Goal: Task Accomplishment & Management: Manage account settings

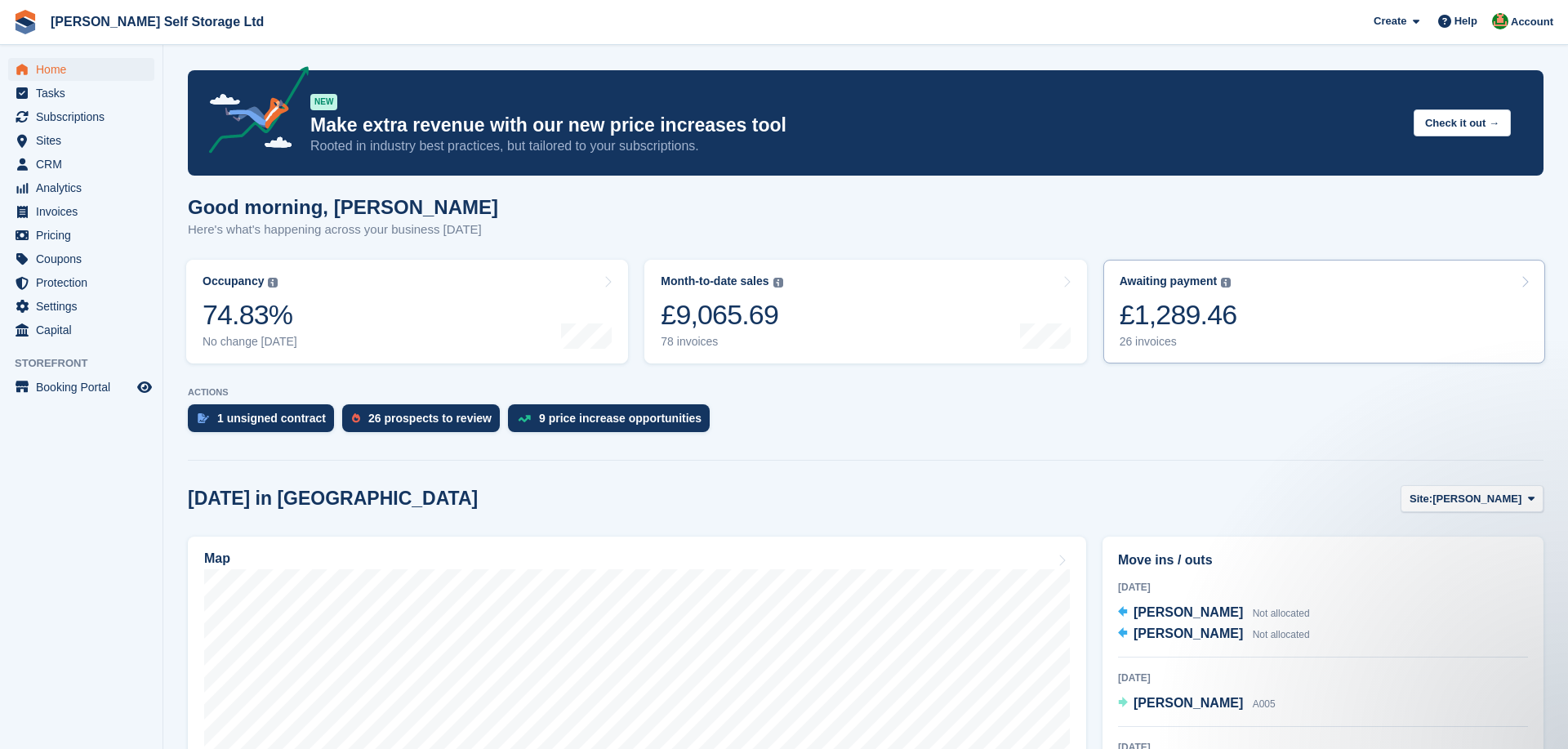
click at [1296, 286] on link "Awaiting payment The total outstanding balance on all open invoices. £1,289.46 …" at bounding box center [1324, 312] width 442 height 104
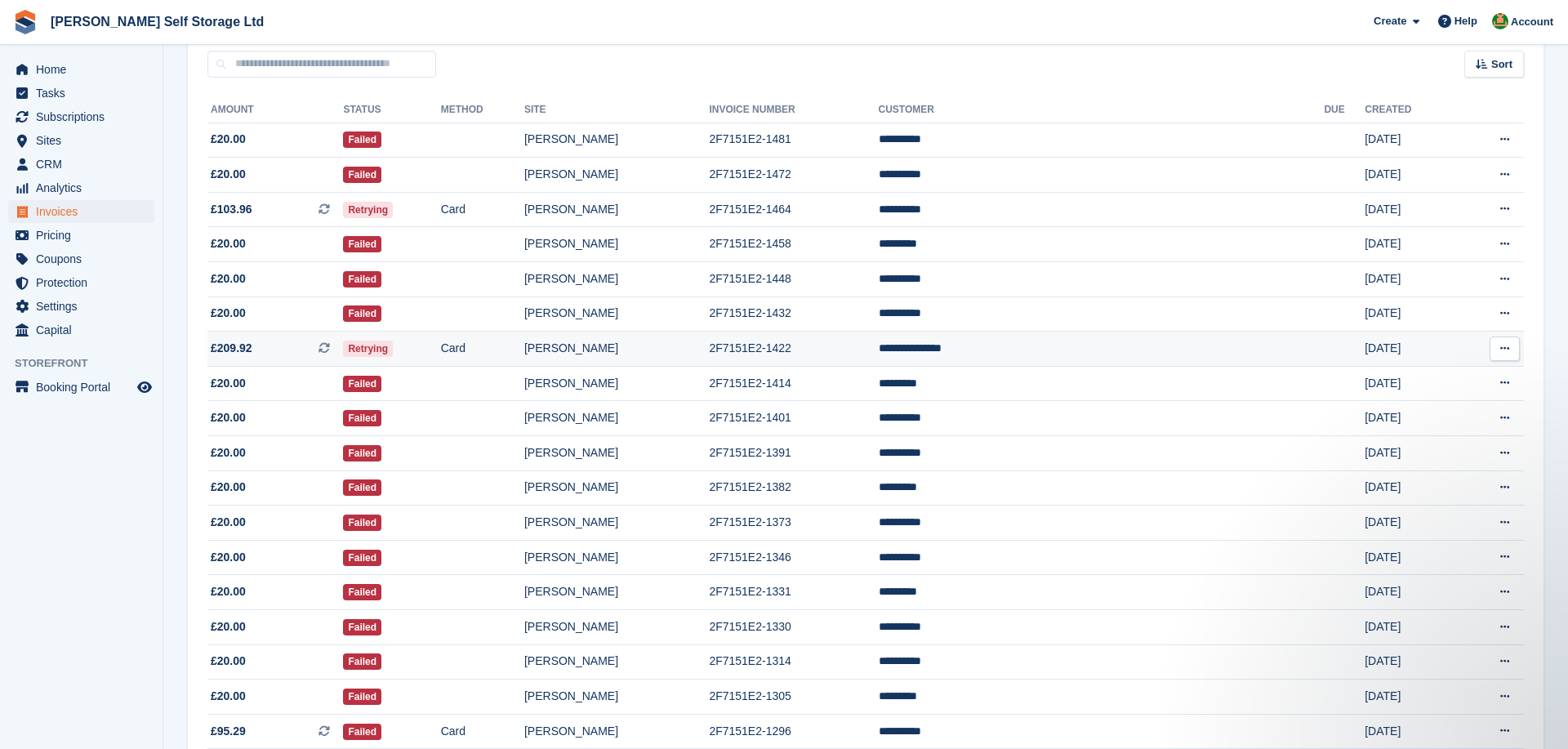
click at [343, 350] on span "£209.92 This is a recurring subscription invoice." at bounding box center [275, 349] width 136 height 17
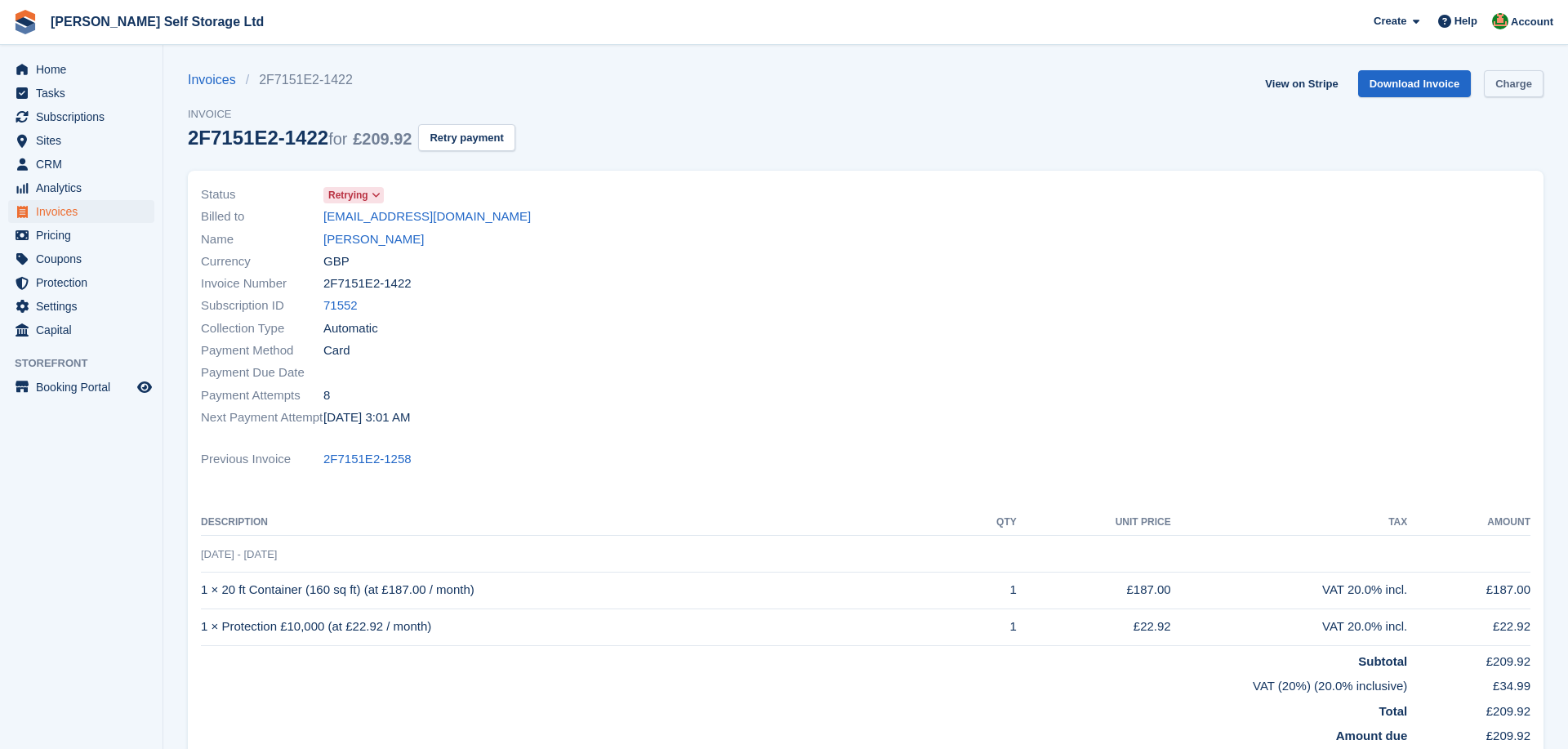
click at [1504, 89] on link "Charge" at bounding box center [1514, 84] width 60 height 27
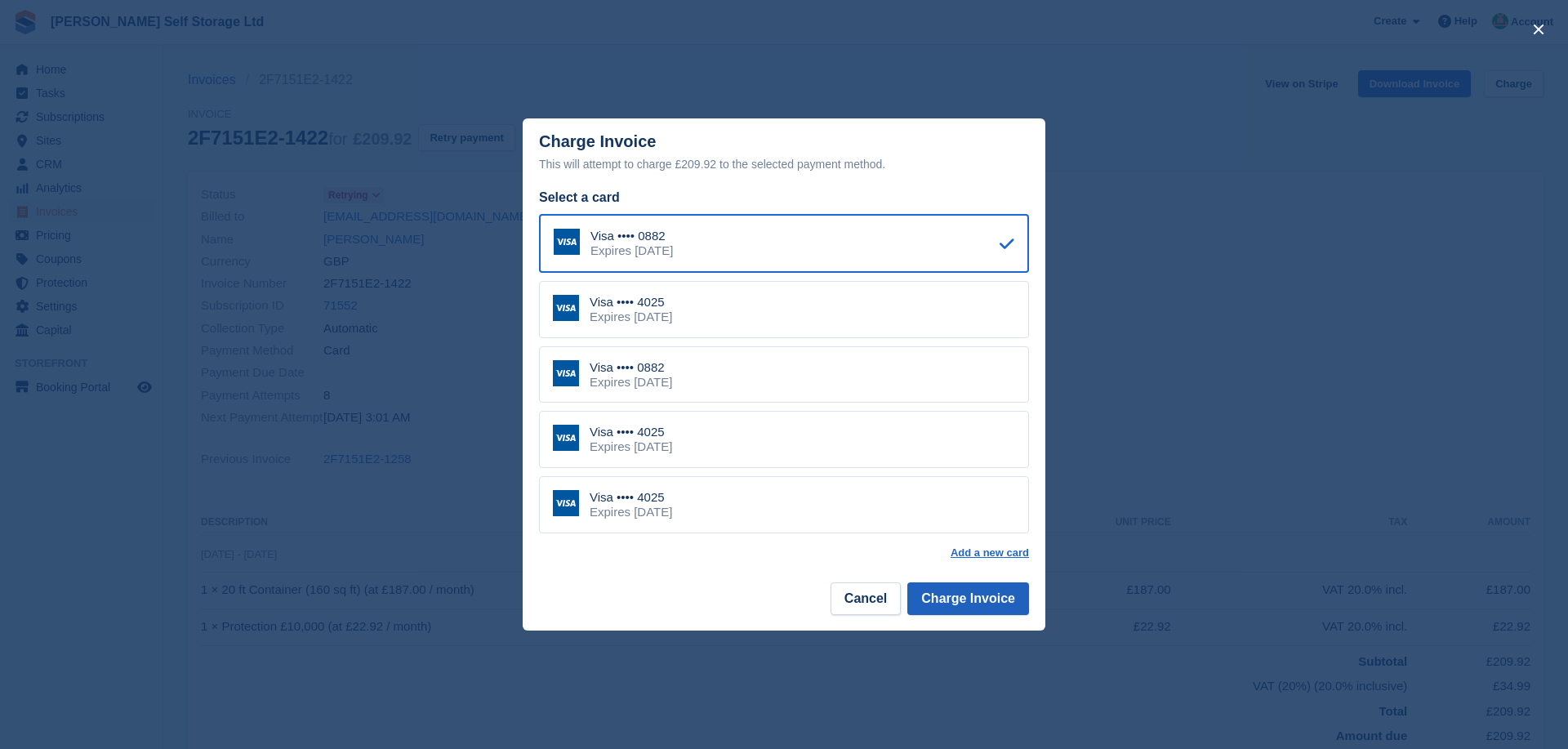
click at [961, 587] on button "Charge Invoice" at bounding box center [968, 599] width 121 height 33
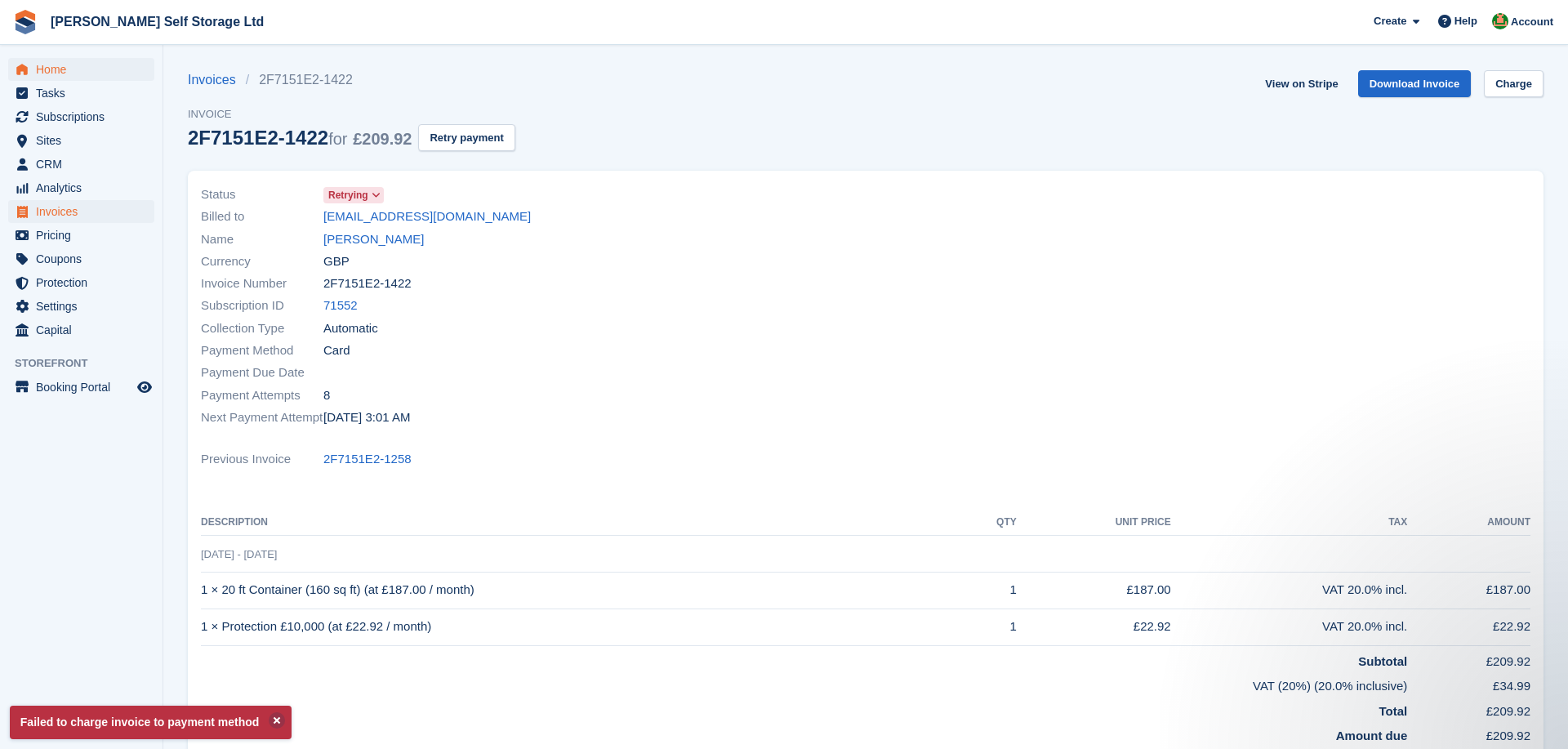
click at [78, 70] on span "Home" at bounding box center [85, 69] width 98 height 23
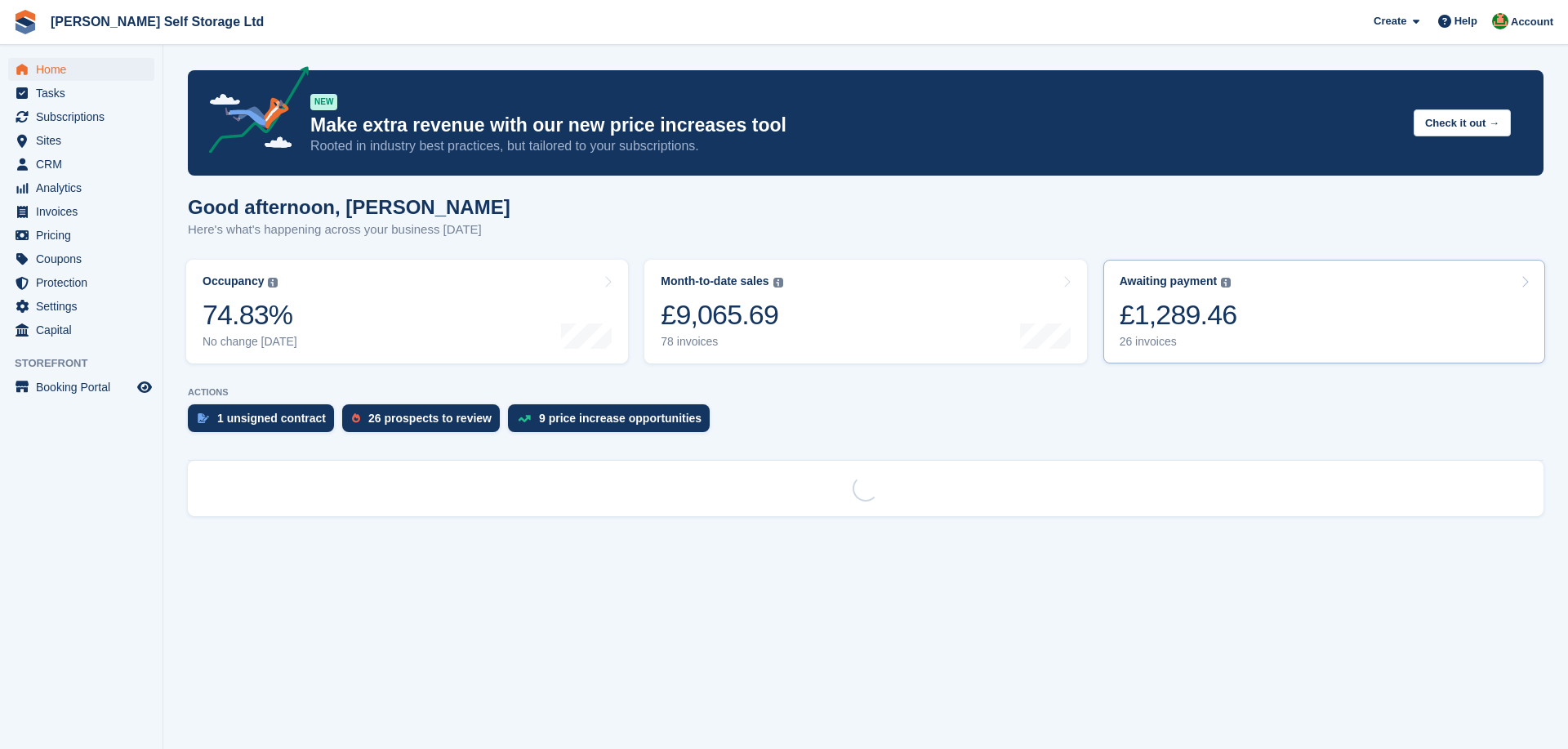
click at [1276, 340] on link "Awaiting payment The total outstanding balance on all open invoices. £1,289.46 …" at bounding box center [1324, 312] width 442 height 104
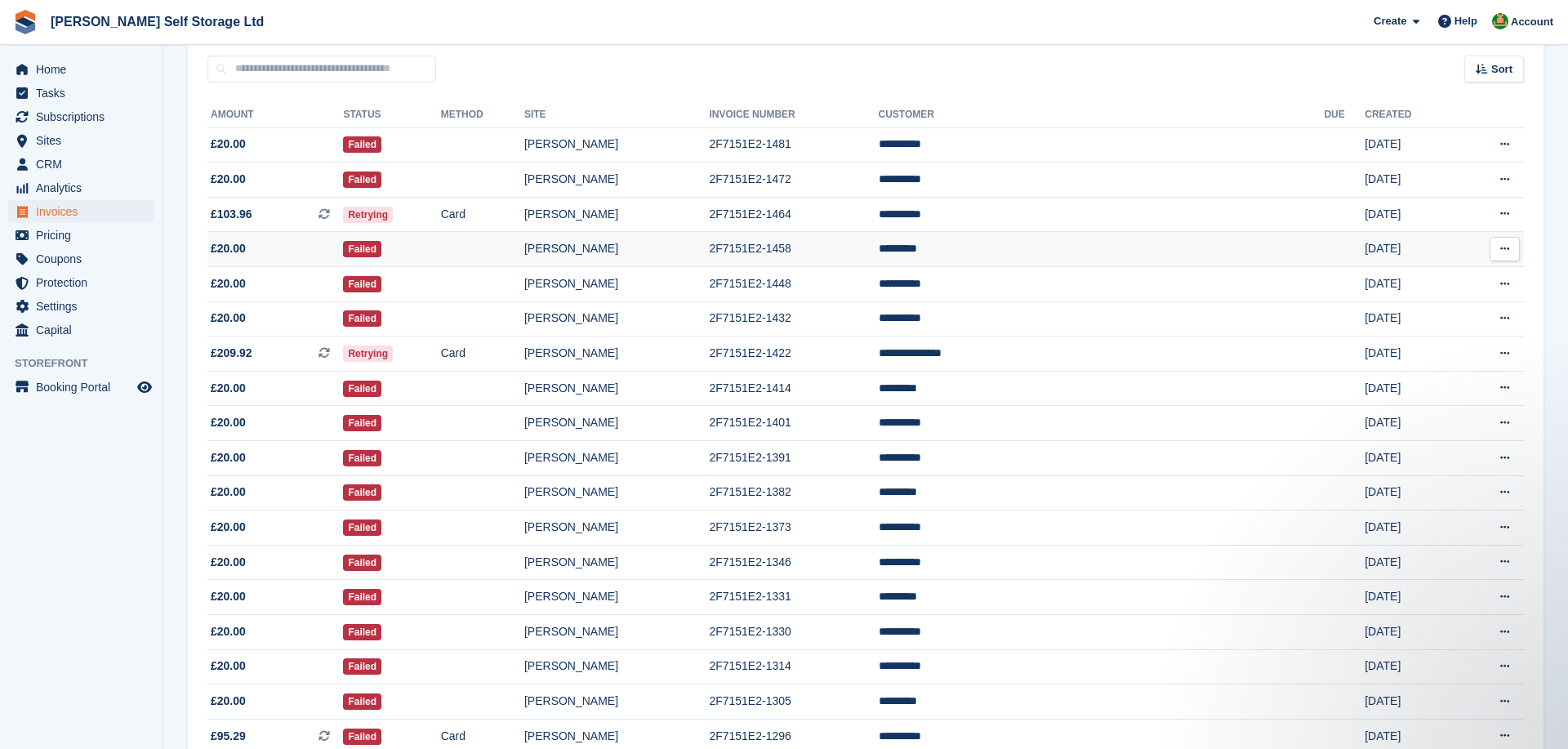
scroll to position [143, 0]
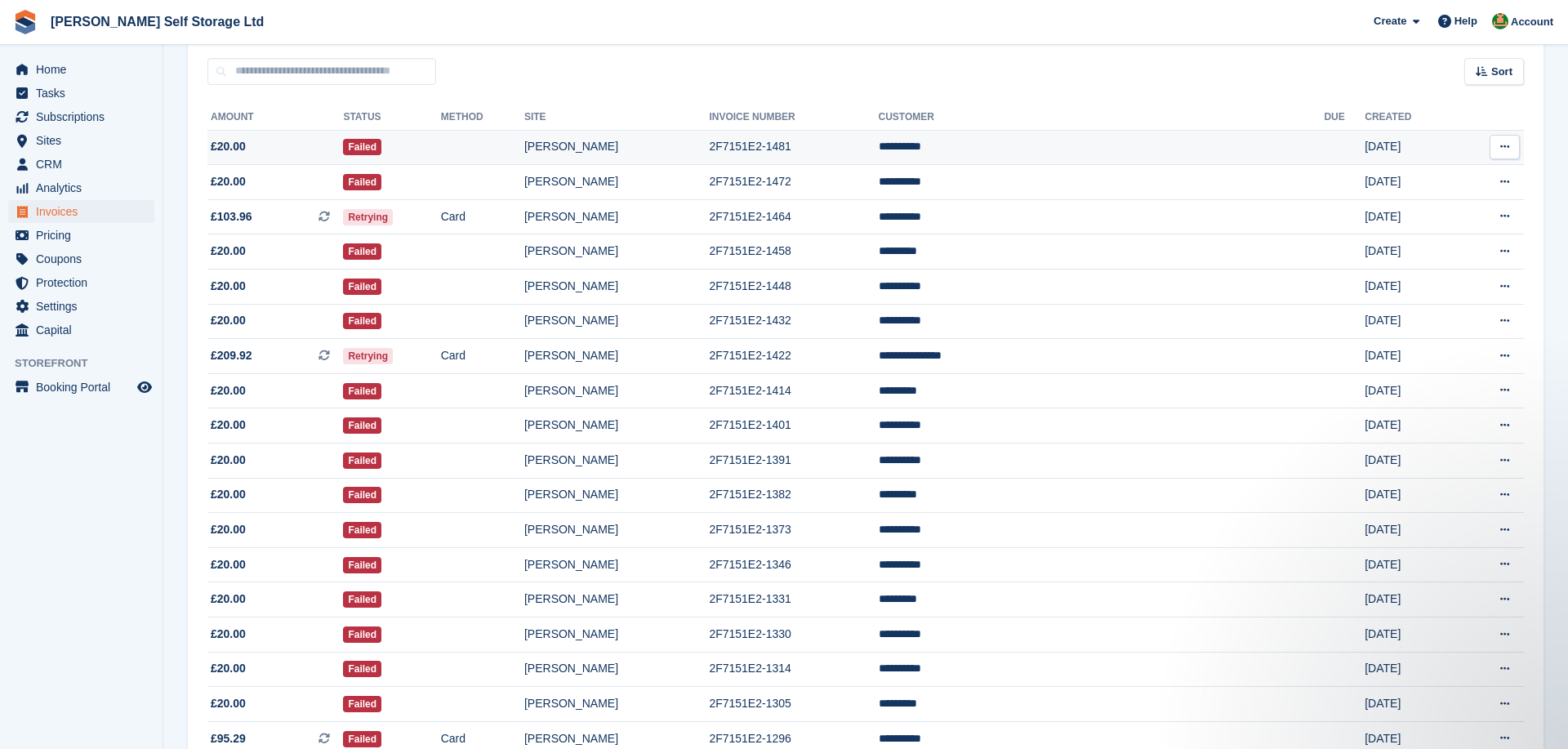
click at [1074, 149] on td "**********" at bounding box center [1101, 147] width 446 height 35
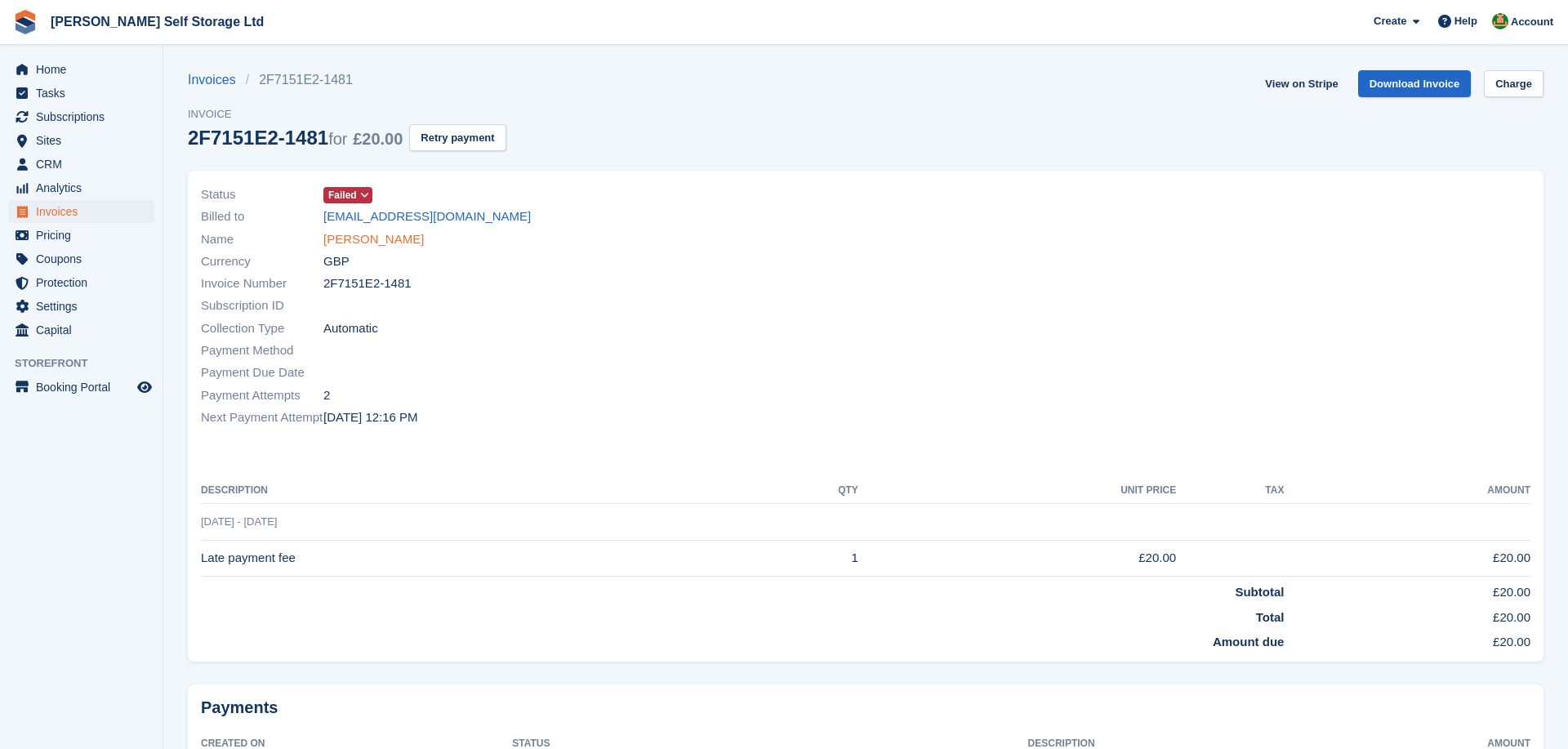
click at [353, 239] on link "[PERSON_NAME]" at bounding box center [373, 240] width 100 height 19
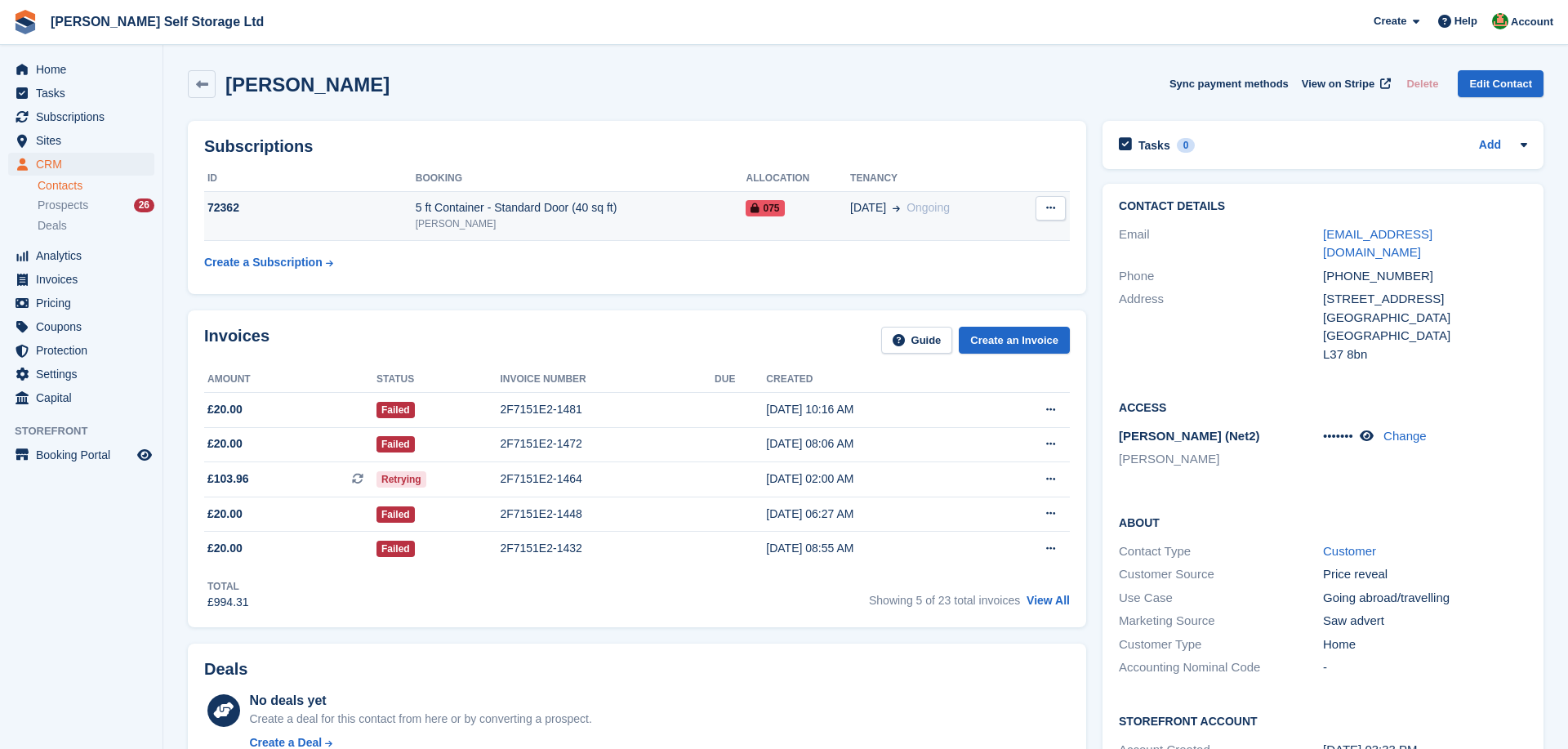
click at [600, 212] on div "5 ft Container - Standard Door (40 sq ft)" at bounding box center [581, 208] width 331 height 17
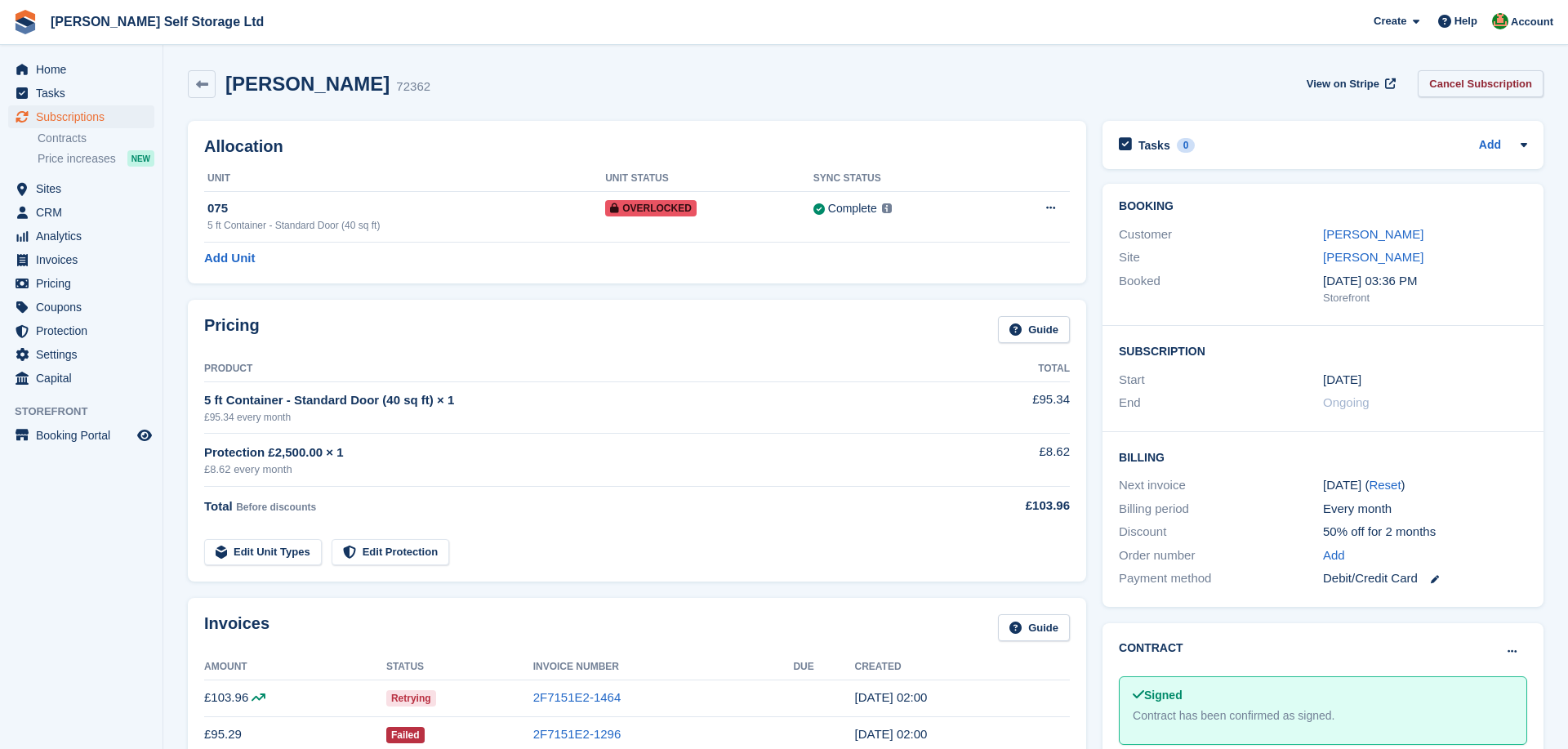
click at [1444, 81] on link "Cancel Subscription" at bounding box center [1480, 84] width 126 height 27
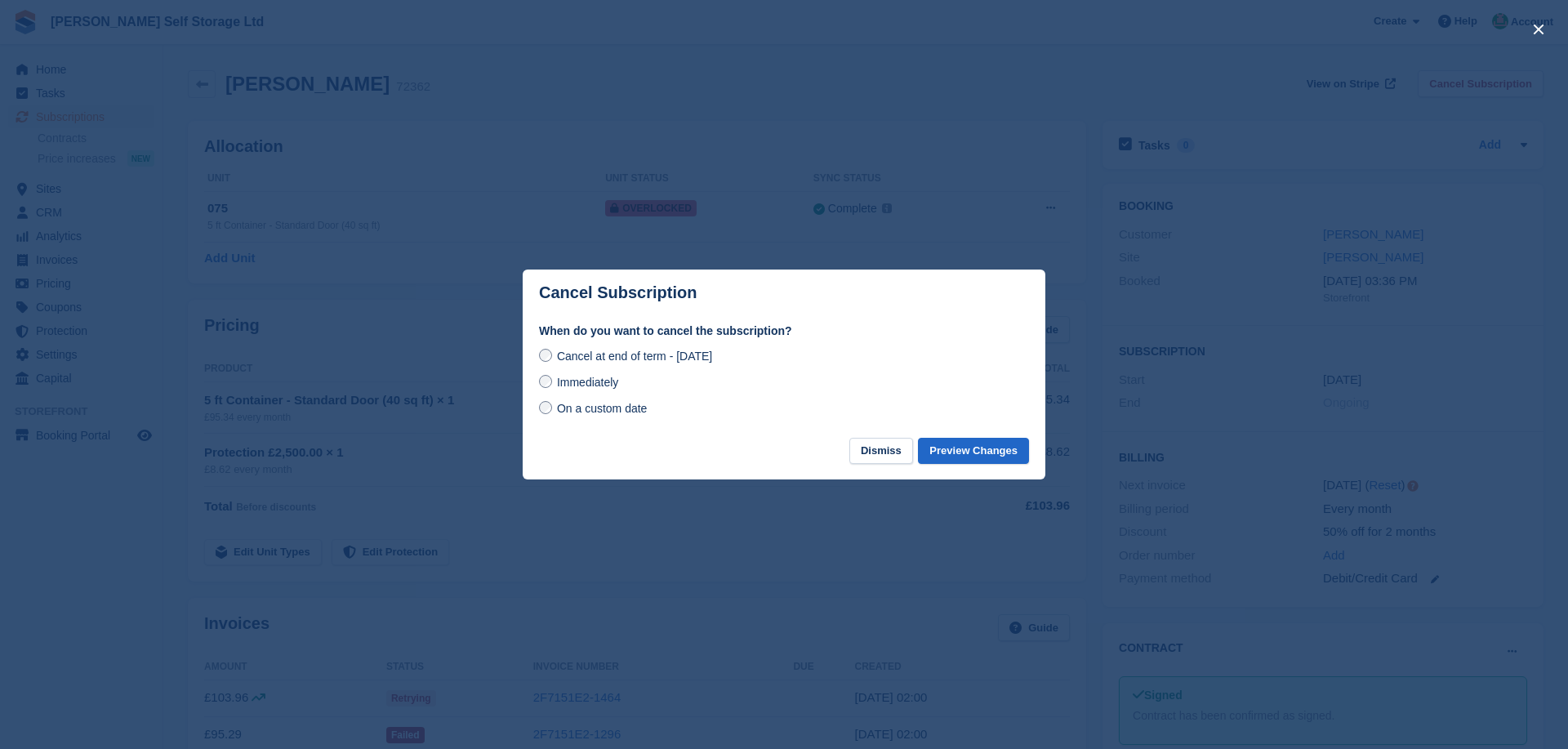
click at [599, 408] on span "On a custom date" at bounding box center [603, 409] width 90 height 13
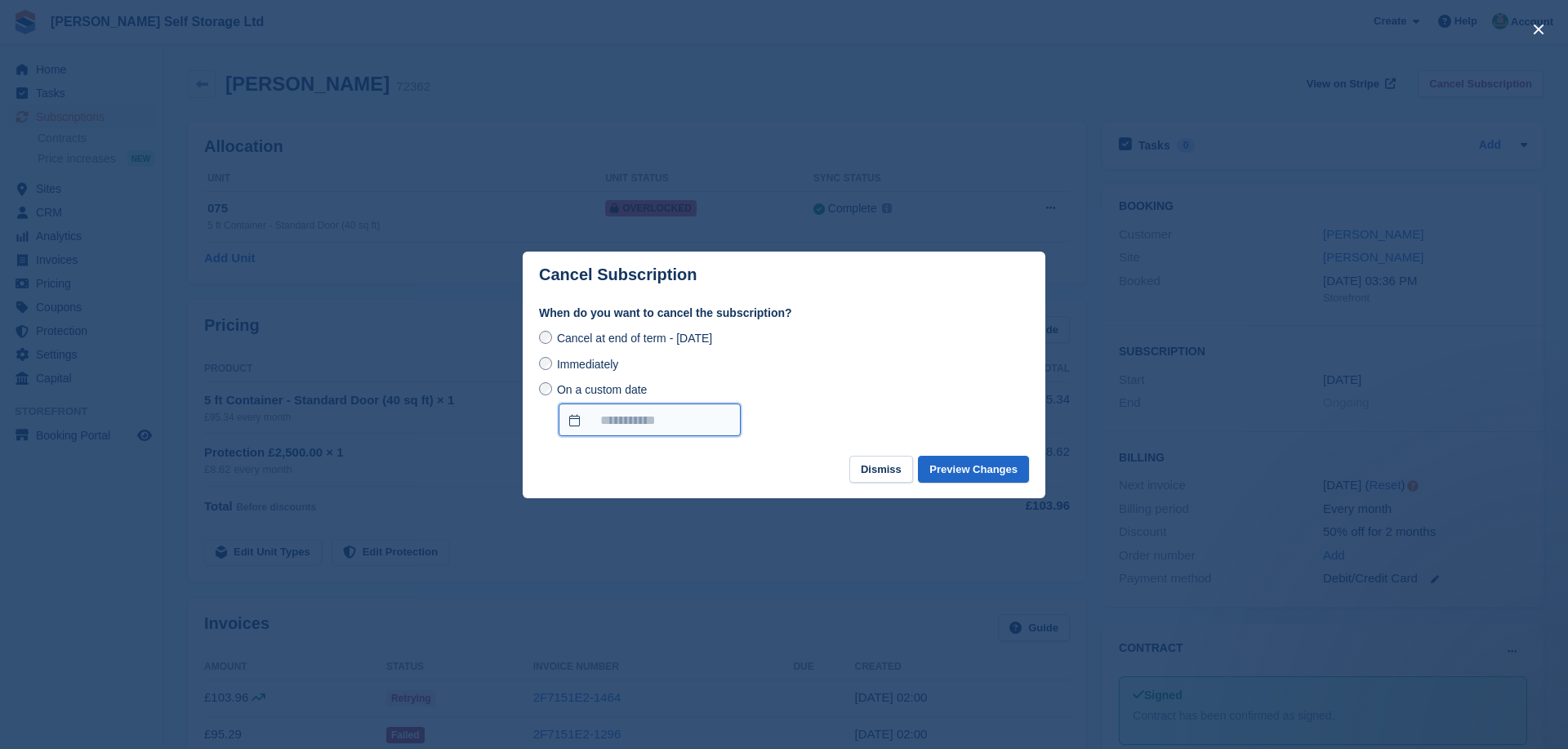
click at [626, 419] on input "On a custom date" at bounding box center [649, 420] width 182 height 33
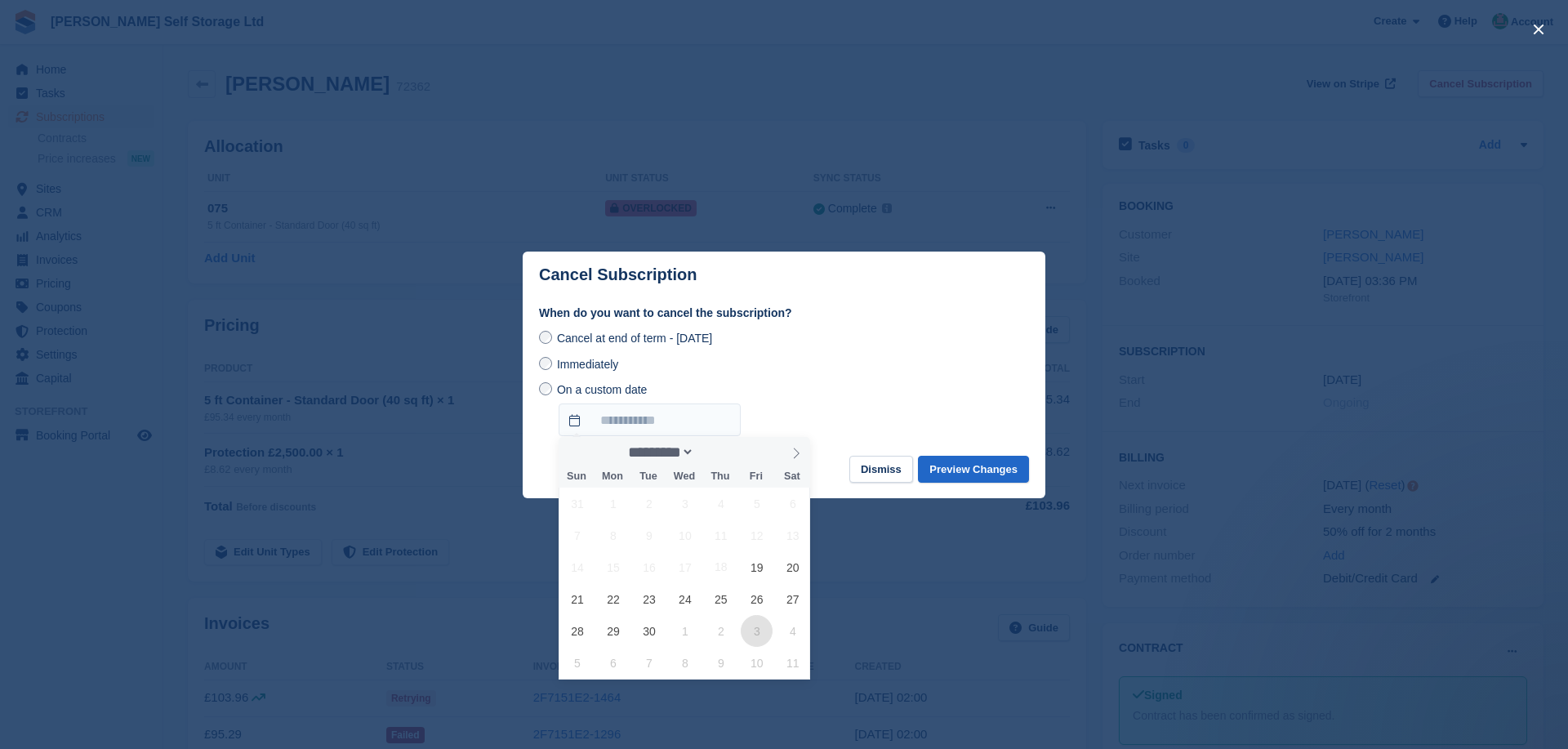
click at [758, 636] on span "3" at bounding box center [757, 631] width 32 height 32
type input "**********"
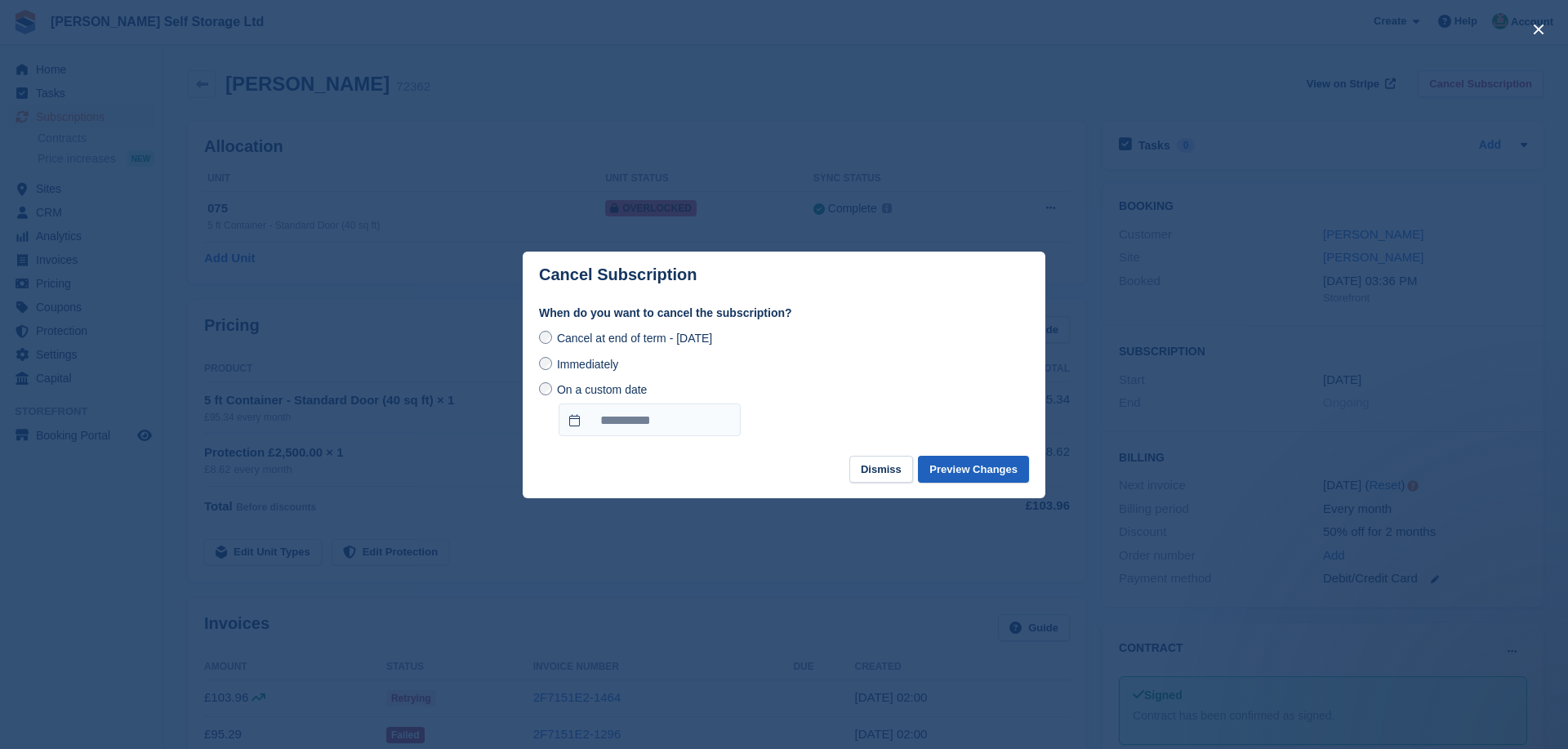
click at [982, 467] on button "Preview Changes" at bounding box center [973, 470] width 111 height 27
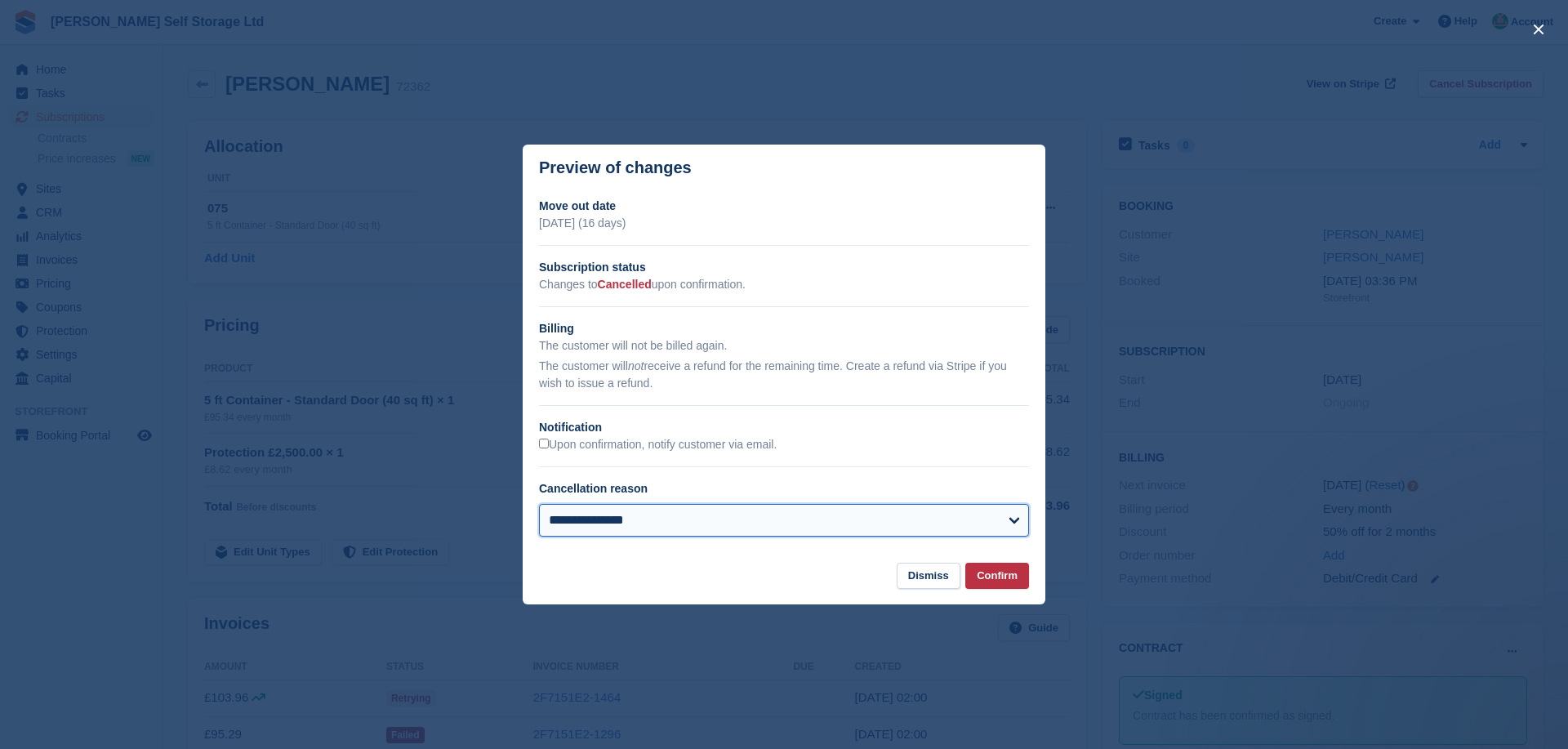
select select "*****"
click at [1001, 579] on button "Confirm" at bounding box center [997, 577] width 64 height 27
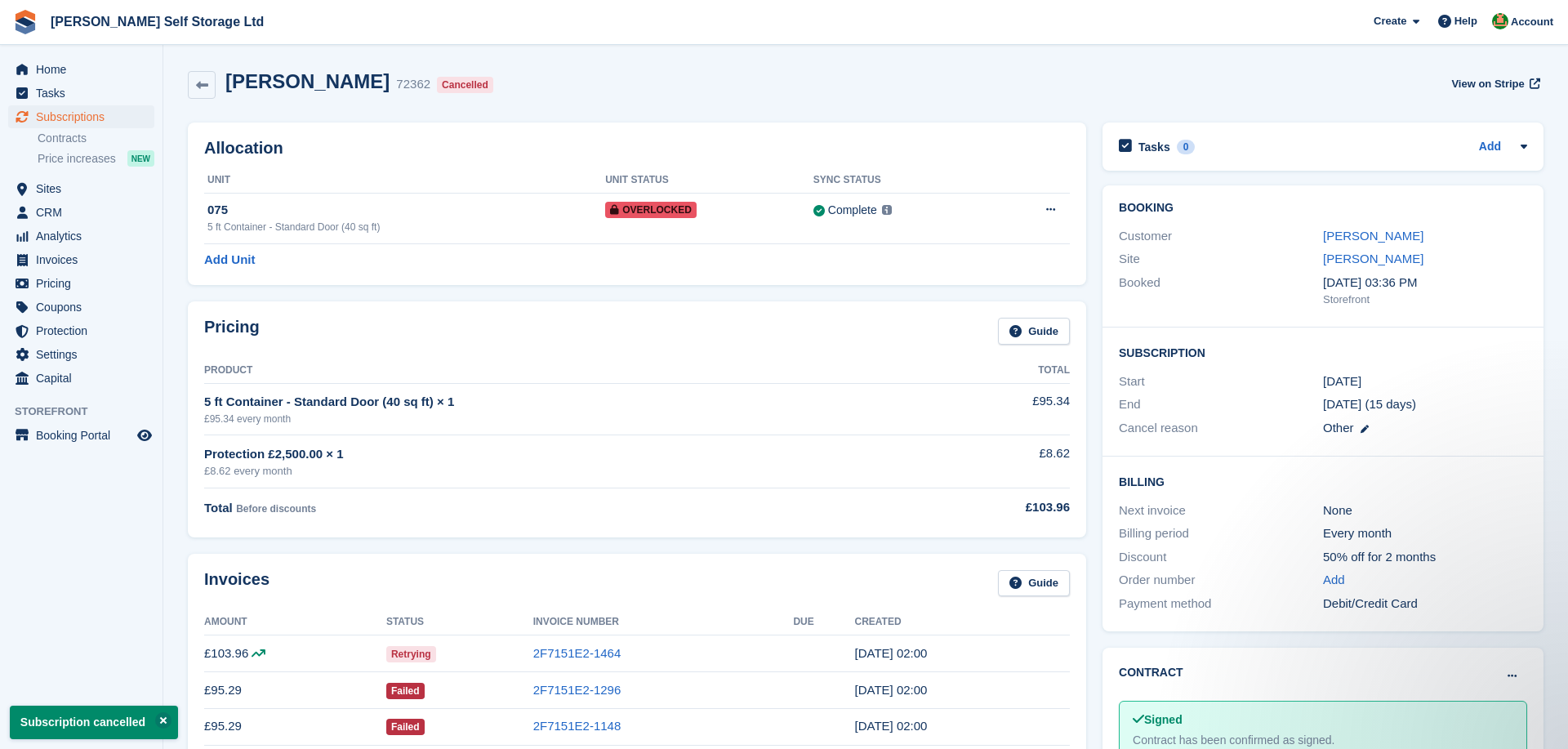
click at [181, 326] on div "Pricing Guide Product Total 5 ft Container - Standard Door (40 sq ft) × 1 £95.3…" at bounding box center [637, 419] width 914 height 251
click at [51, 72] on span "Home" at bounding box center [85, 69] width 98 height 23
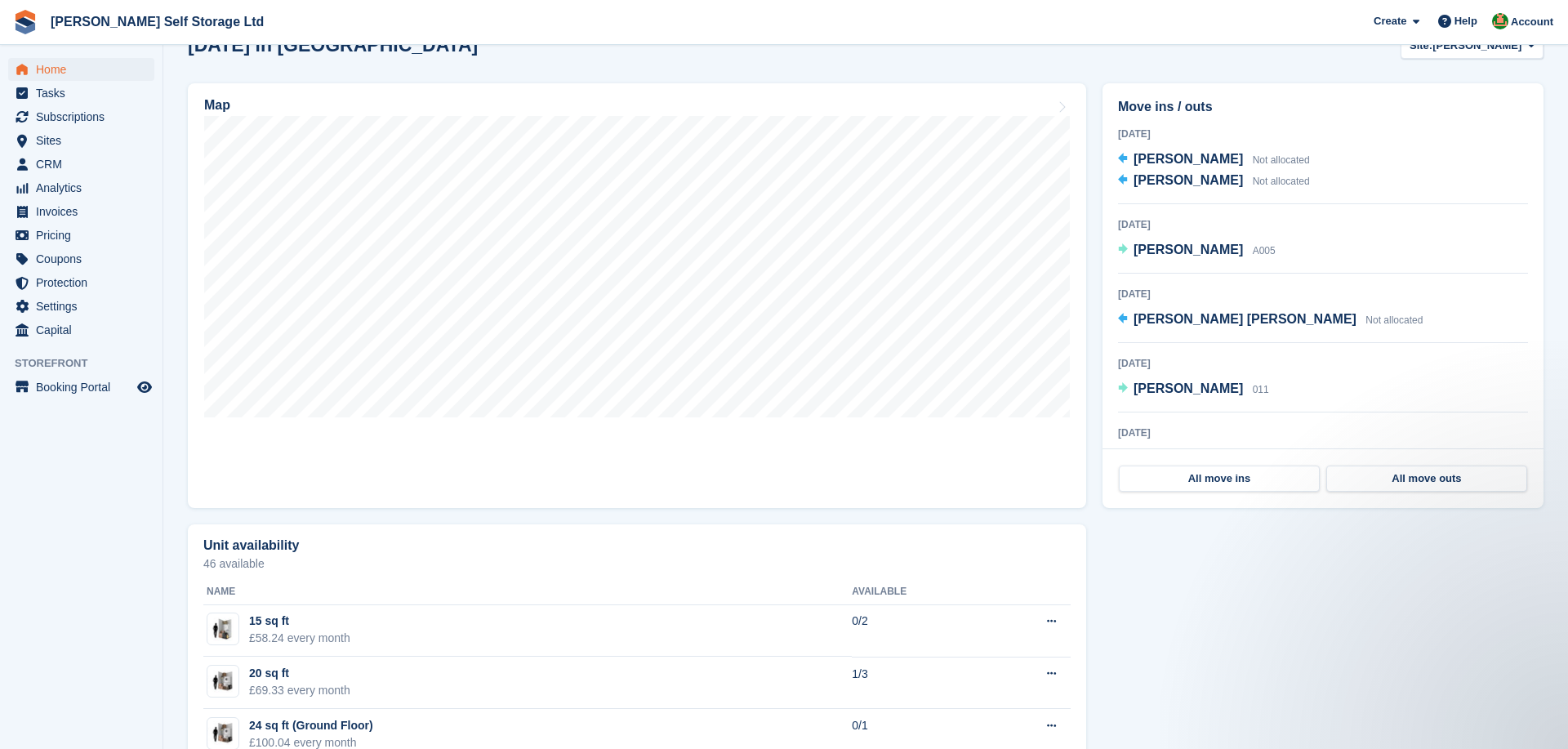
scroll to position [481, 0]
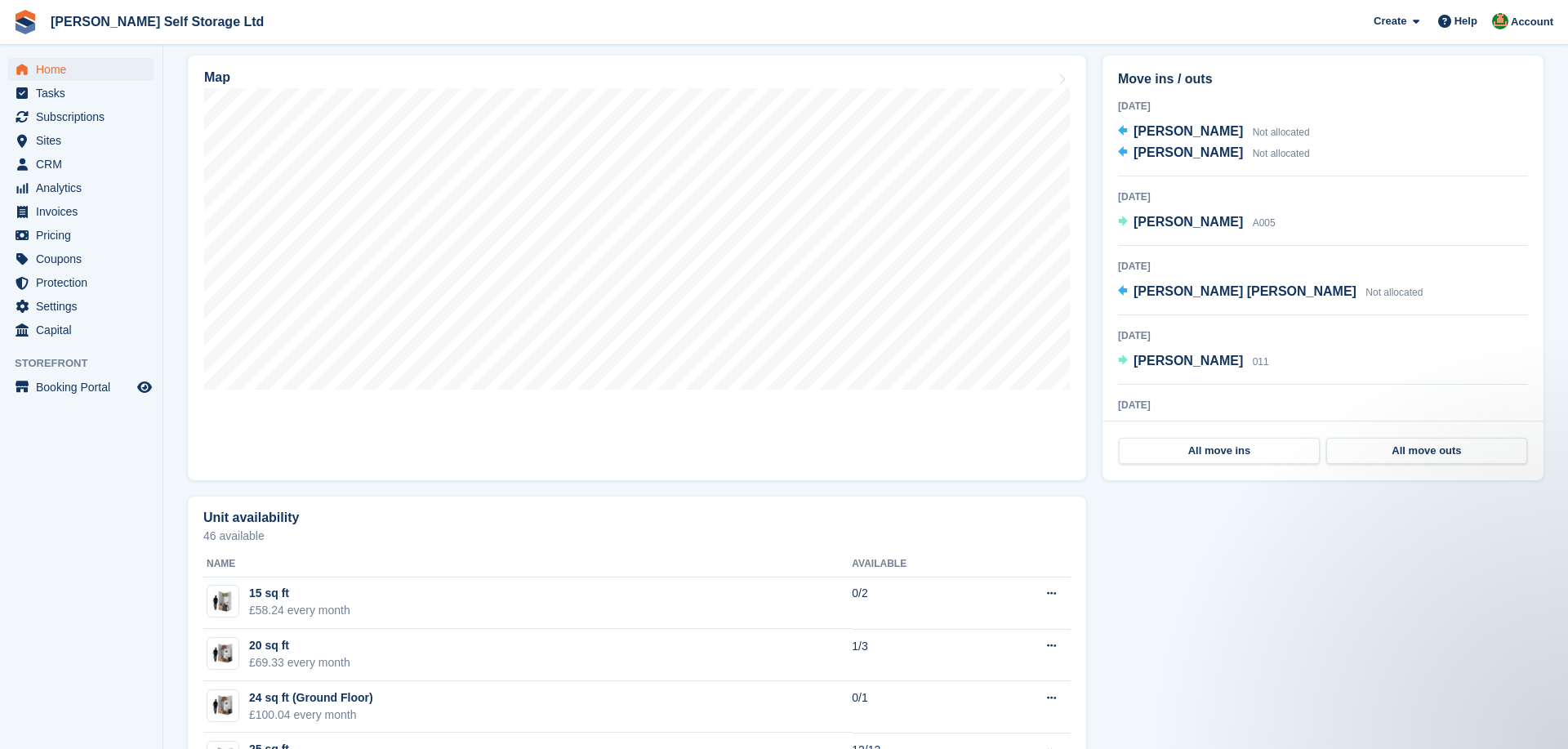
click at [1098, 53] on div "Move ins / outs 19 Sep 2025 Dawne Gordon Not allocated Dawne Gordon Not allocat…" at bounding box center [1323, 268] width 457 height 441
click at [1387, 455] on link "All move outs" at bounding box center [1427, 451] width 201 height 26
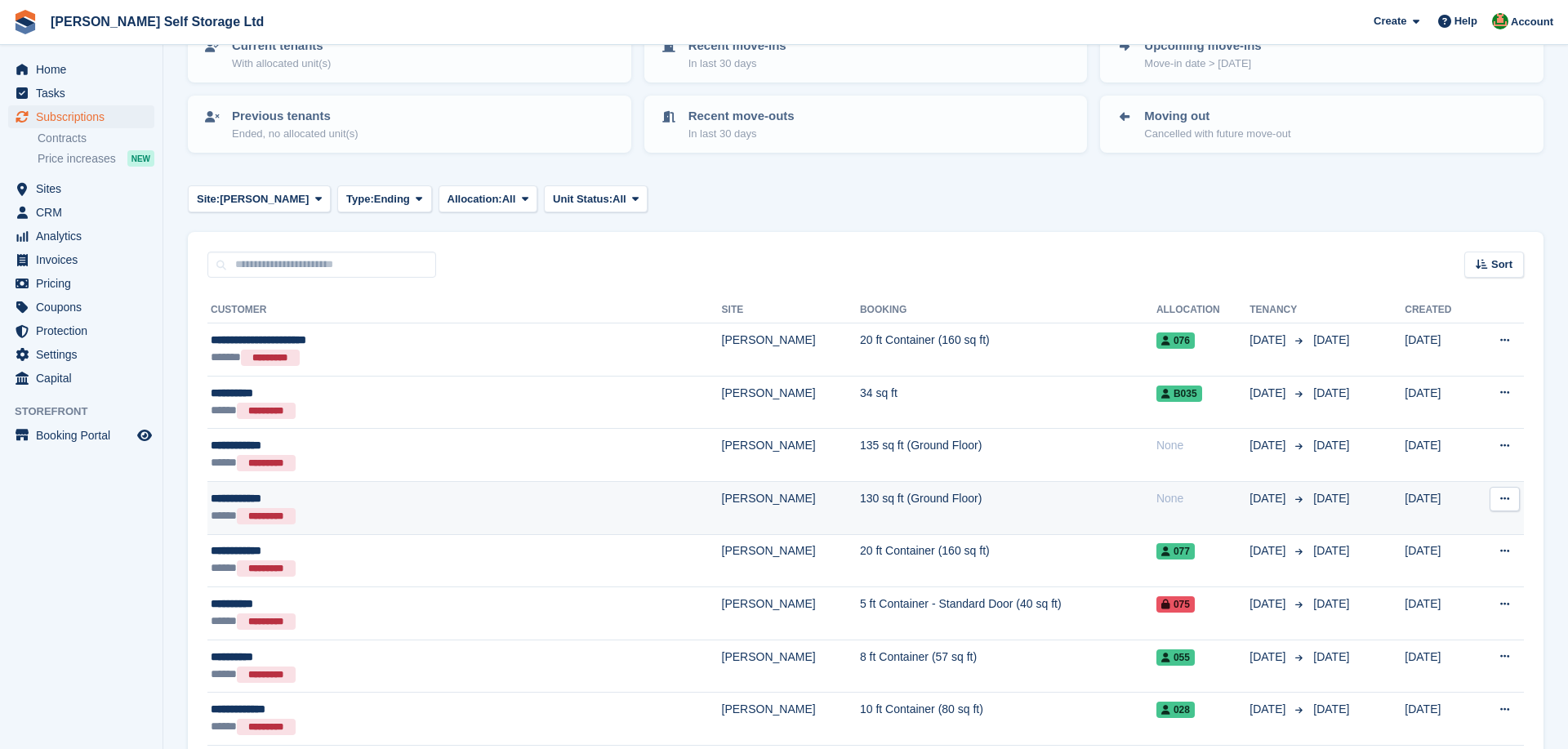
scroll to position [137, 0]
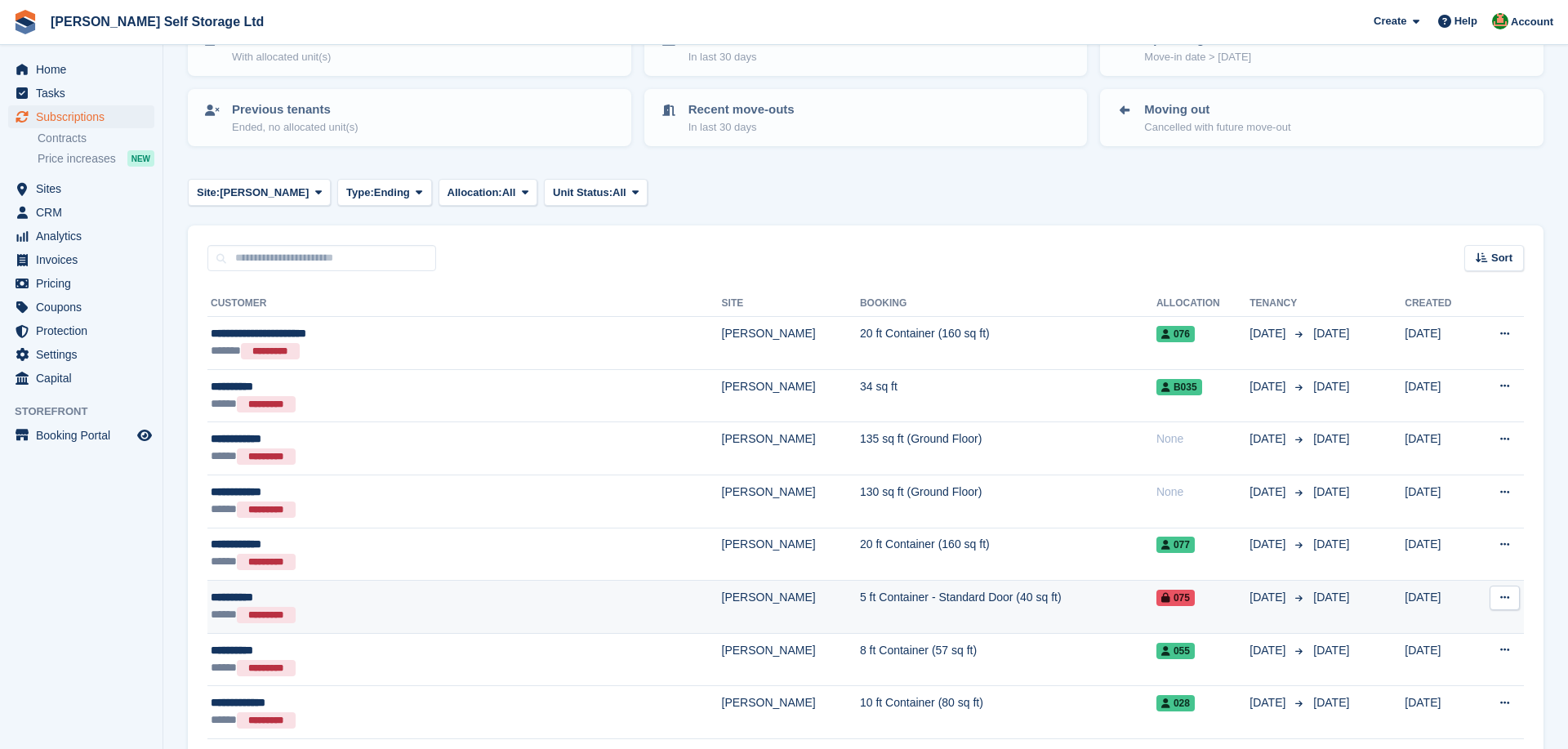
click at [466, 607] on div "***** *********" at bounding box center [384, 615] width 347 height 18
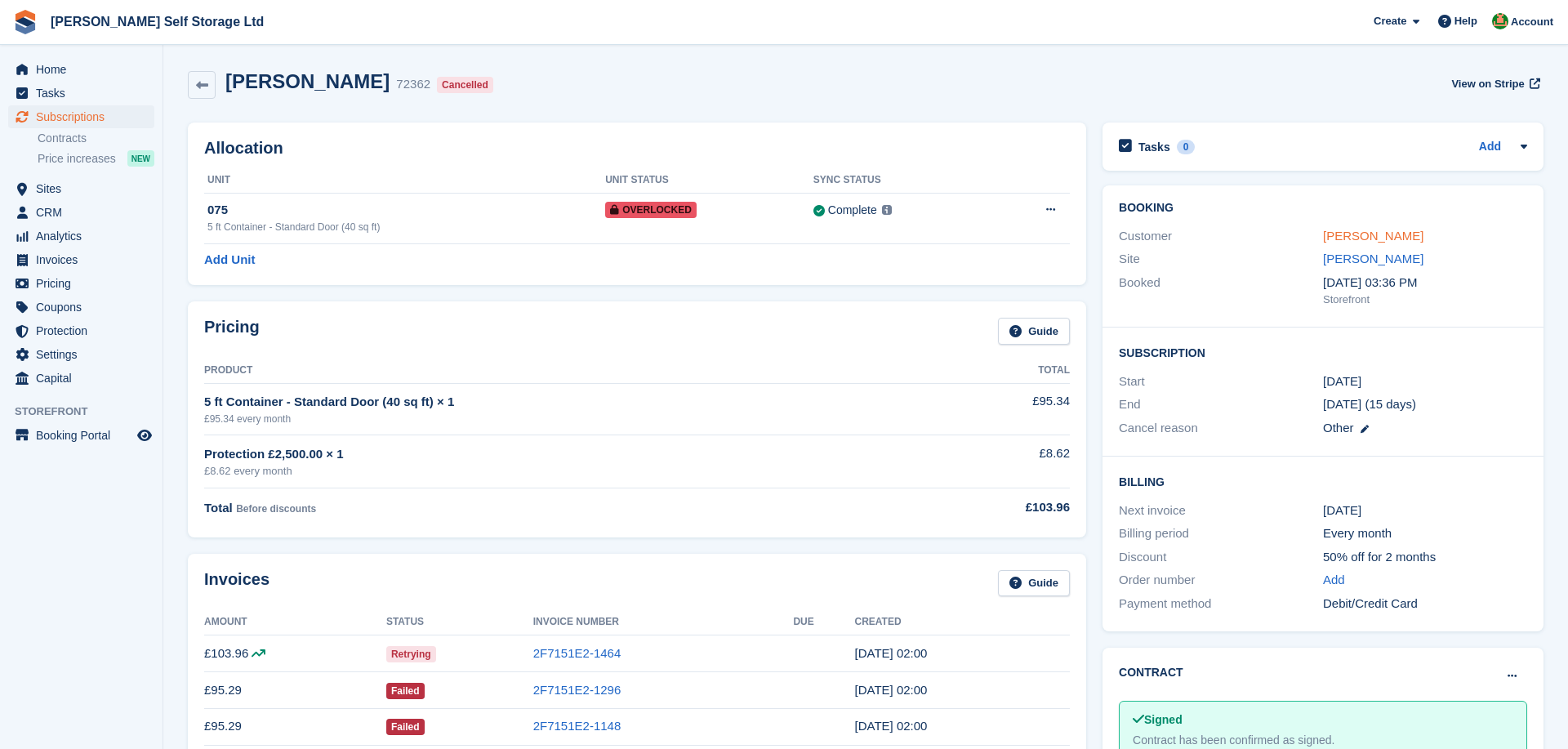
click at [1334, 235] on link "[PERSON_NAME]" at bounding box center [1374, 236] width 100 height 13
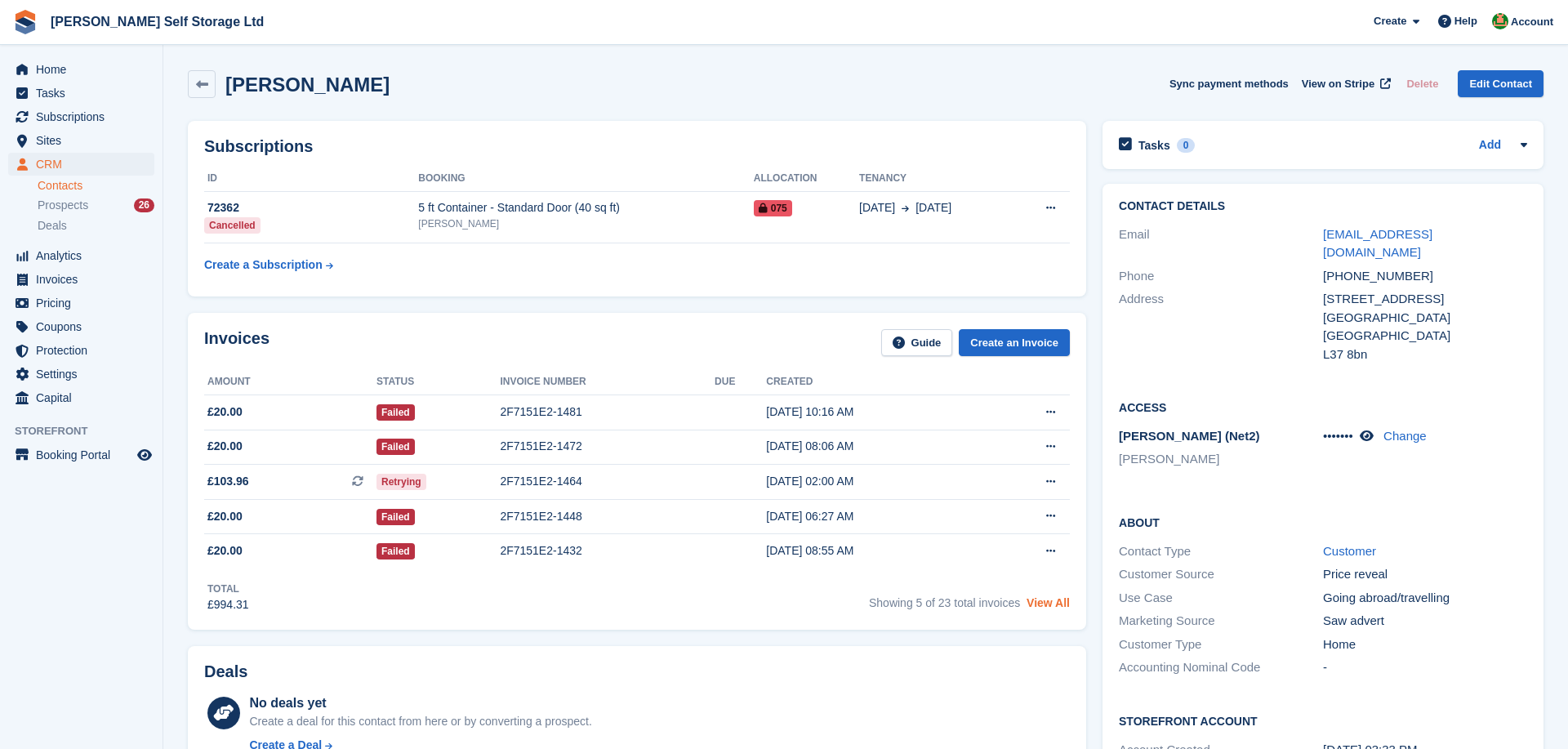
click at [1047, 607] on link "View All" at bounding box center [1048, 603] width 43 height 13
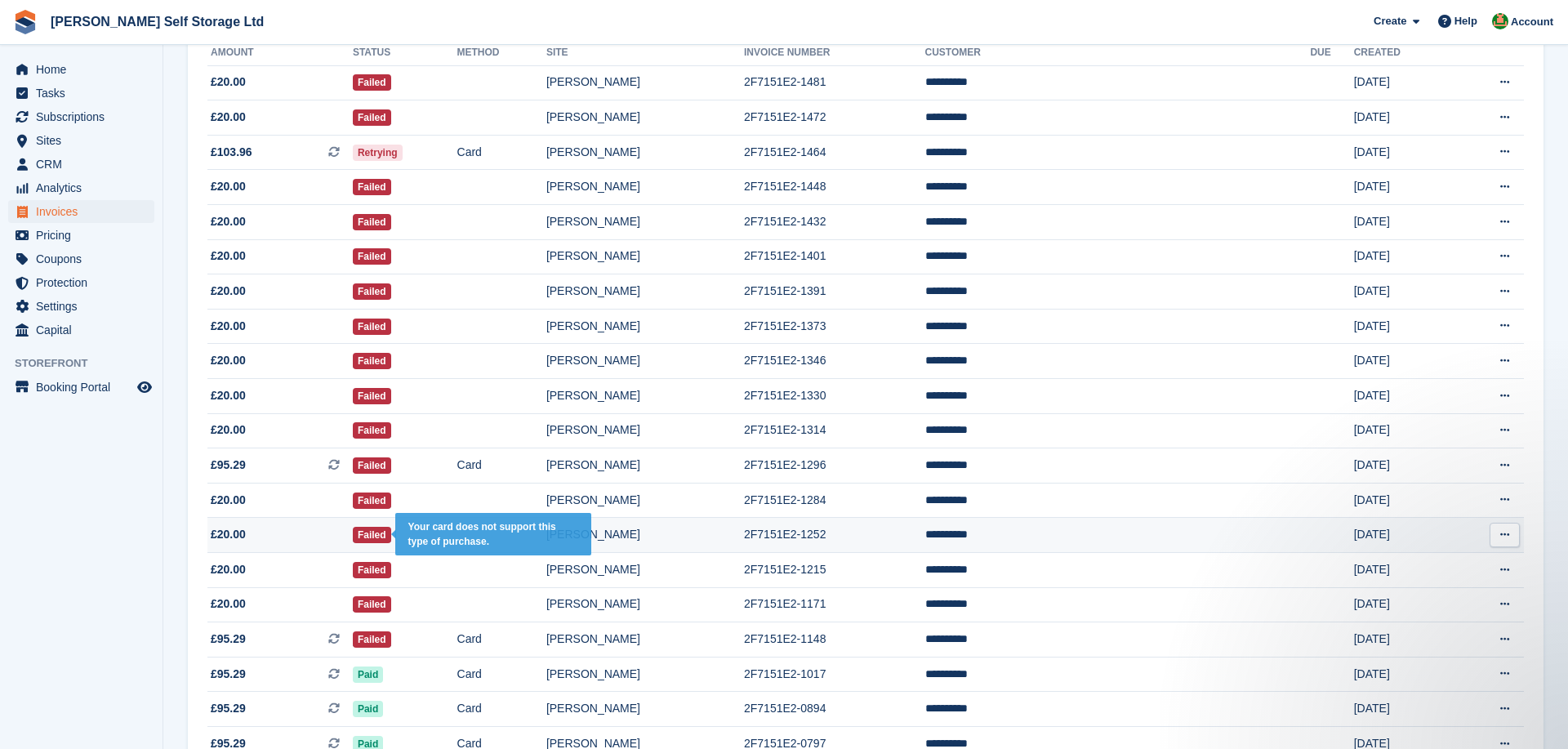
scroll to position [211, 0]
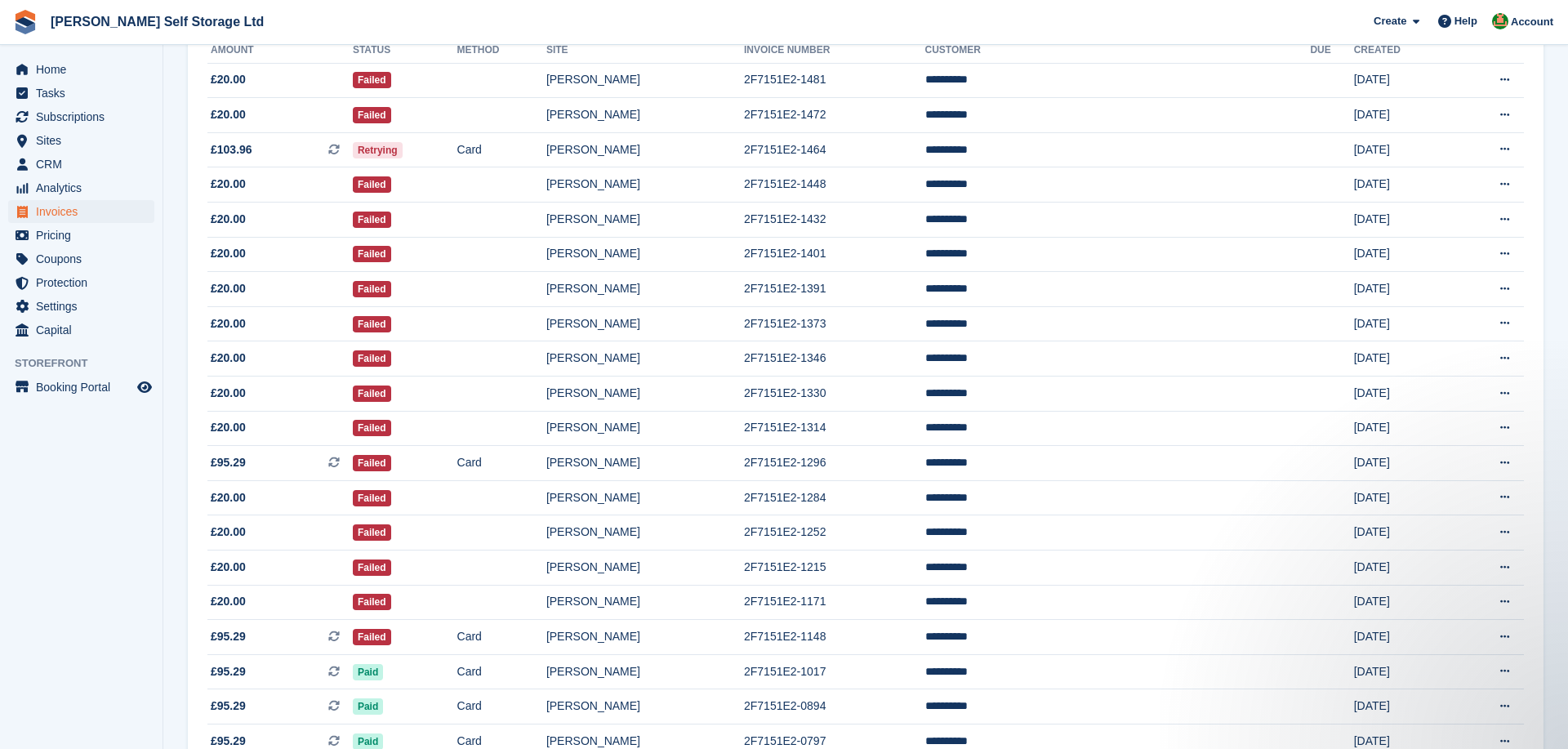
click at [168, 640] on section "Invoices A complete list of invoices for all payments Export Export Invoices Ex…" at bounding box center [866, 367] width 1405 height 1155
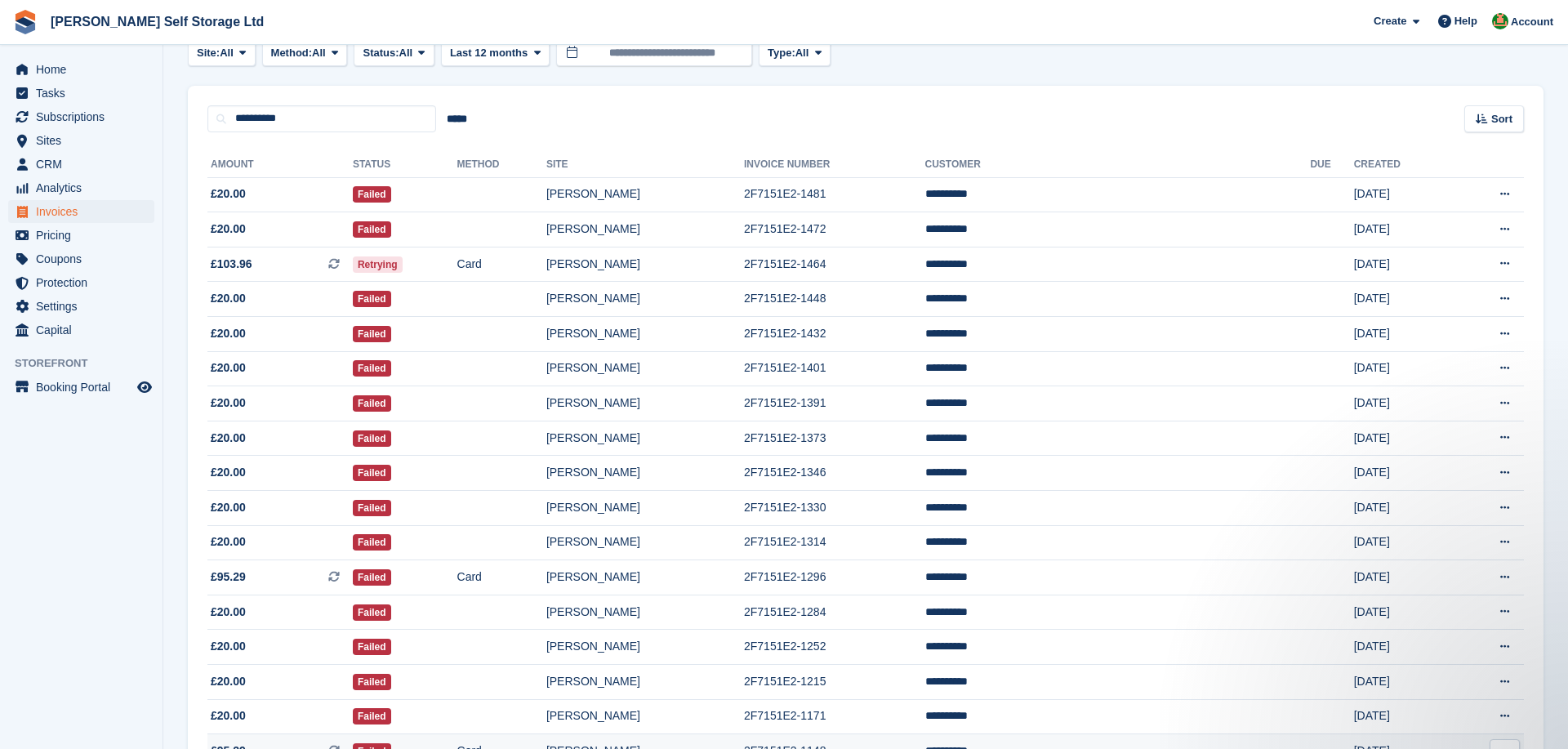
scroll to position [95, 0]
click at [172, 449] on section "Invoices A complete list of invoices for all payments Export Export Invoices Ex…" at bounding box center [866, 482] width 1405 height 1155
click at [969, 38] on span "[PERSON_NAME] Self Storage Ltd Create Subscription Invoice Contact Deal Discoun…" at bounding box center [784, 22] width 1568 height 44
